Goal: Check status

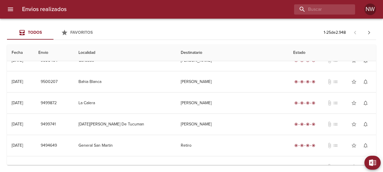
scroll to position [162, 0]
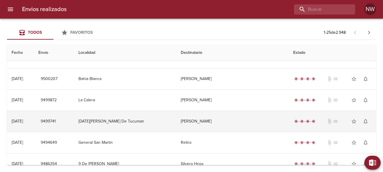
click at [217, 121] on td "[PERSON_NAME]" at bounding box center [232, 121] width 112 height 21
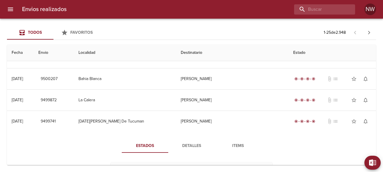
click at [186, 146] on span "Detalles" at bounding box center [191, 145] width 39 height 7
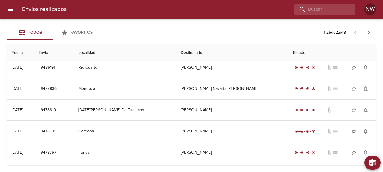
scroll to position [507, 0]
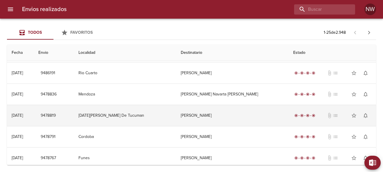
click at [197, 118] on td "[PERSON_NAME]" at bounding box center [232, 115] width 112 height 21
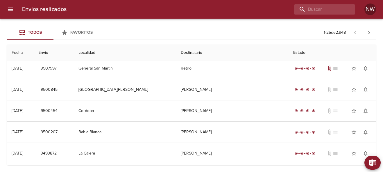
scroll to position [109, 0]
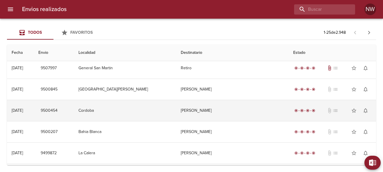
click at [225, 110] on td "[PERSON_NAME]" at bounding box center [232, 110] width 112 height 21
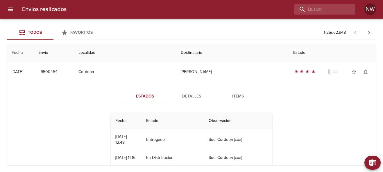
scroll to position [154, 0]
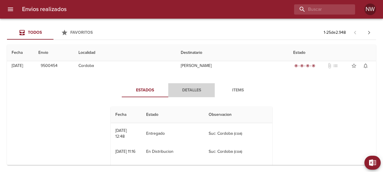
click at [192, 90] on span "Detalles" at bounding box center [191, 90] width 39 height 7
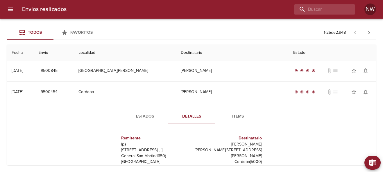
scroll to position [127, 0]
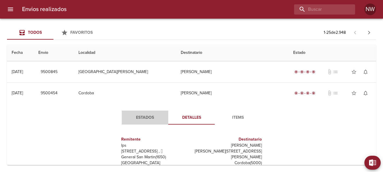
click at [145, 116] on span "Estados" at bounding box center [144, 117] width 39 height 7
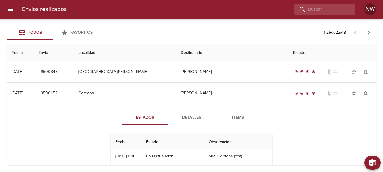
scroll to position [25, 0]
click at [269, 141] on th "Observacion" at bounding box center [238, 142] width 68 height 17
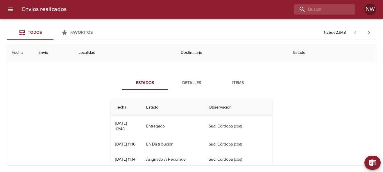
scroll to position [162, 0]
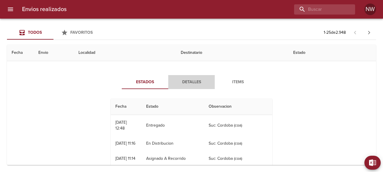
click at [192, 82] on span "Detalles" at bounding box center [191, 81] width 39 height 7
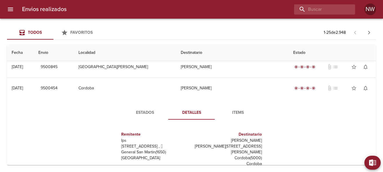
scroll to position [127, 0]
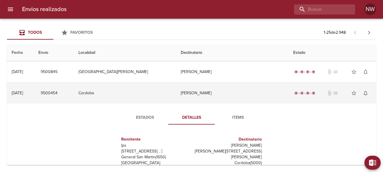
click at [241, 93] on td "[PERSON_NAME]" at bounding box center [232, 92] width 112 height 21
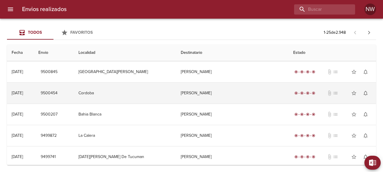
click at [212, 92] on td "[PERSON_NAME]" at bounding box center [232, 92] width 112 height 21
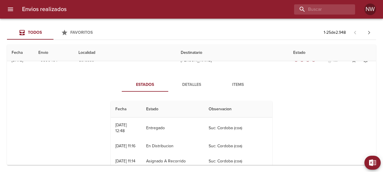
scroll to position [162, 0]
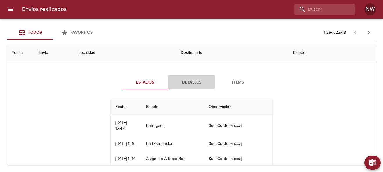
click at [189, 83] on span "Detalles" at bounding box center [191, 82] width 39 height 7
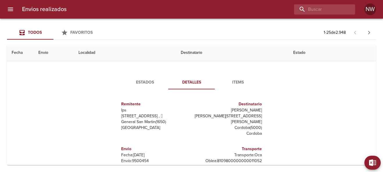
click at [194, 53] on th "Destinatario" at bounding box center [232, 52] width 112 height 17
click at [213, 53] on th "Destinatario" at bounding box center [232, 52] width 112 height 17
click at [194, 82] on span "Detalles" at bounding box center [191, 82] width 39 height 7
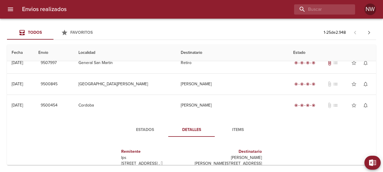
scroll to position [141, 0]
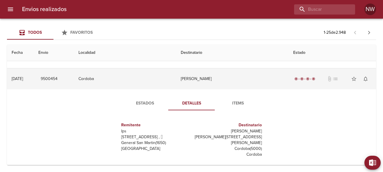
click at [194, 78] on td "[PERSON_NAME]" at bounding box center [232, 78] width 112 height 21
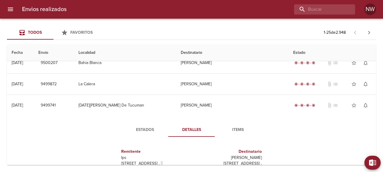
scroll to position [178, 0]
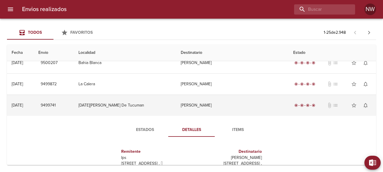
click at [197, 103] on td "[PERSON_NAME]" at bounding box center [232, 105] width 112 height 21
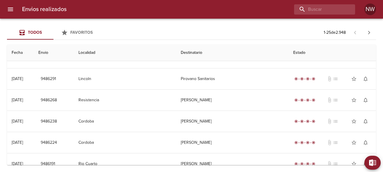
scroll to position [268, 0]
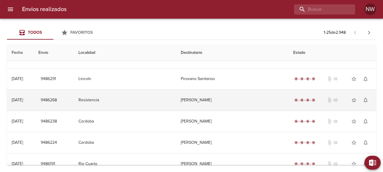
click at [197, 101] on td "[PERSON_NAME]" at bounding box center [232, 99] width 112 height 21
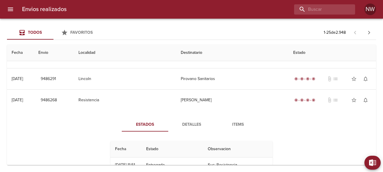
scroll to position [293, 0]
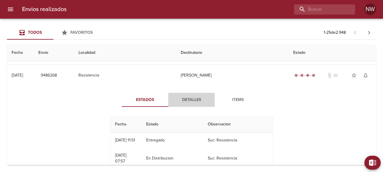
click at [191, 100] on span "Detalles" at bounding box center [191, 99] width 39 height 7
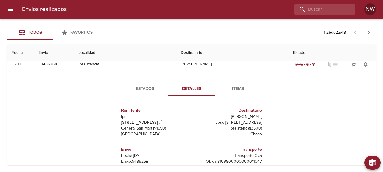
scroll to position [303, 0]
click at [147, 91] on span "Estados" at bounding box center [144, 89] width 39 height 7
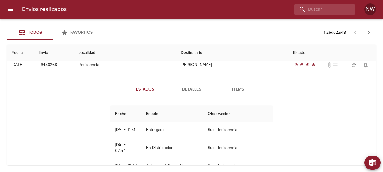
click at [190, 90] on span "Detalles" at bounding box center [191, 89] width 39 height 7
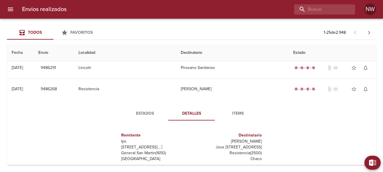
scroll to position [278, 0]
